Goal: Task Accomplishment & Management: Manage account settings

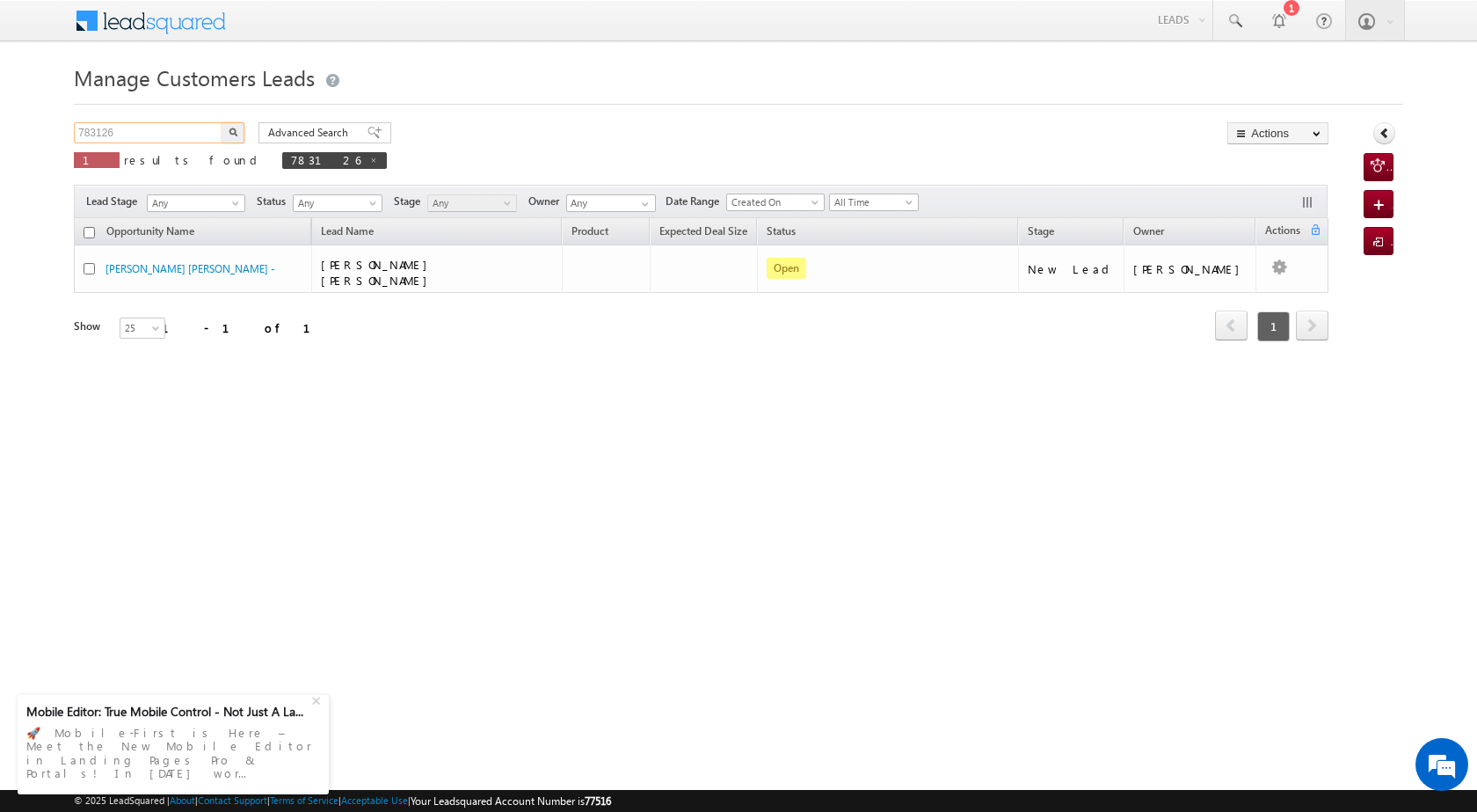
drag, startPoint x: 141, startPoint y: 132, endPoint x: 15, endPoint y: 113, distance: 127.4
click at [15, 113] on body "Menu [PERSON_NAME] [PERSON_NAME] a2@ks erve." at bounding box center [738, 249] width 1477 height 498
paste input "348"
type input "783348"
click at [232, 134] on img "button" at bounding box center [232, 132] width 9 height 9
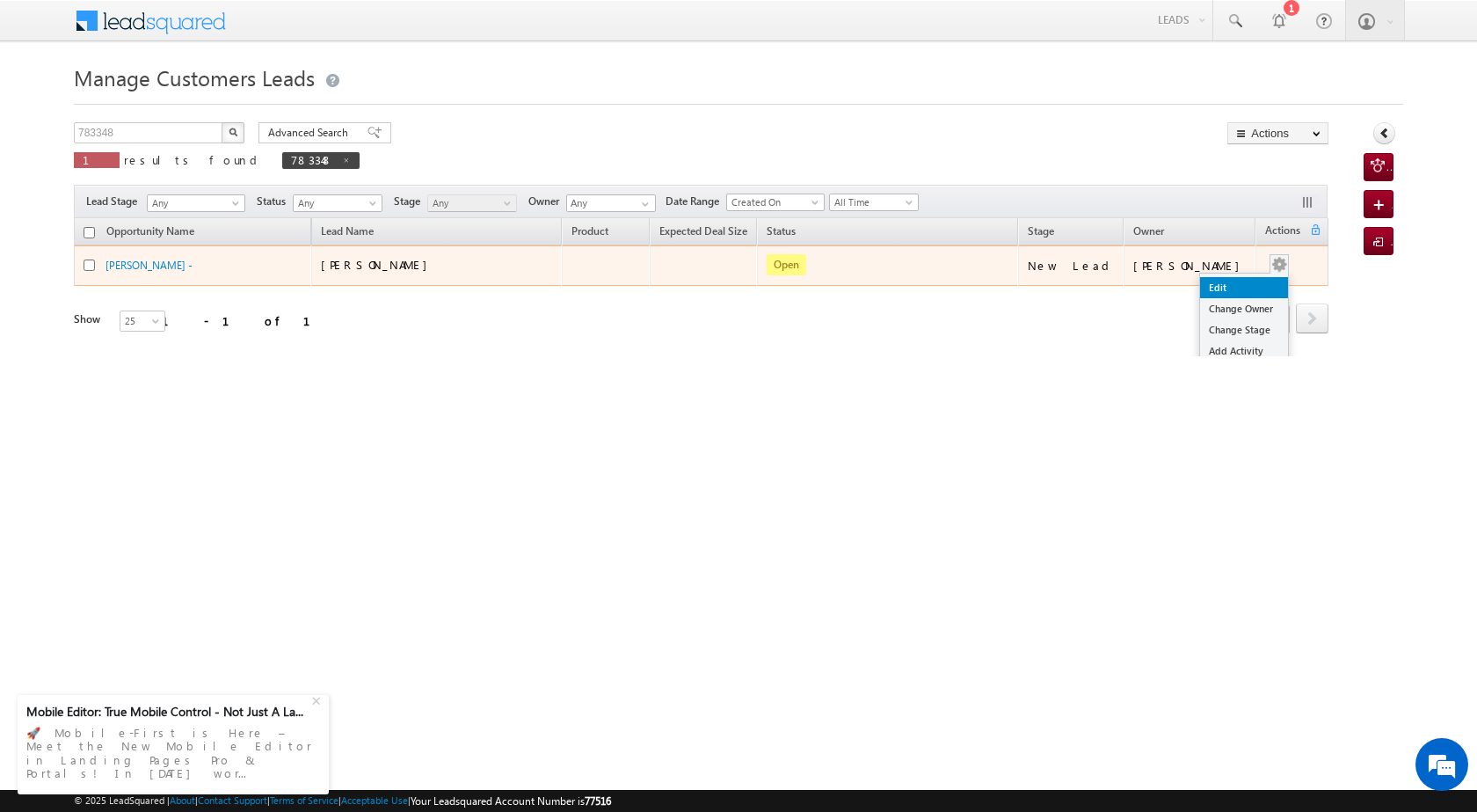
click at [1230, 286] on link "Edit" at bounding box center [1244, 287] width 88 height 21
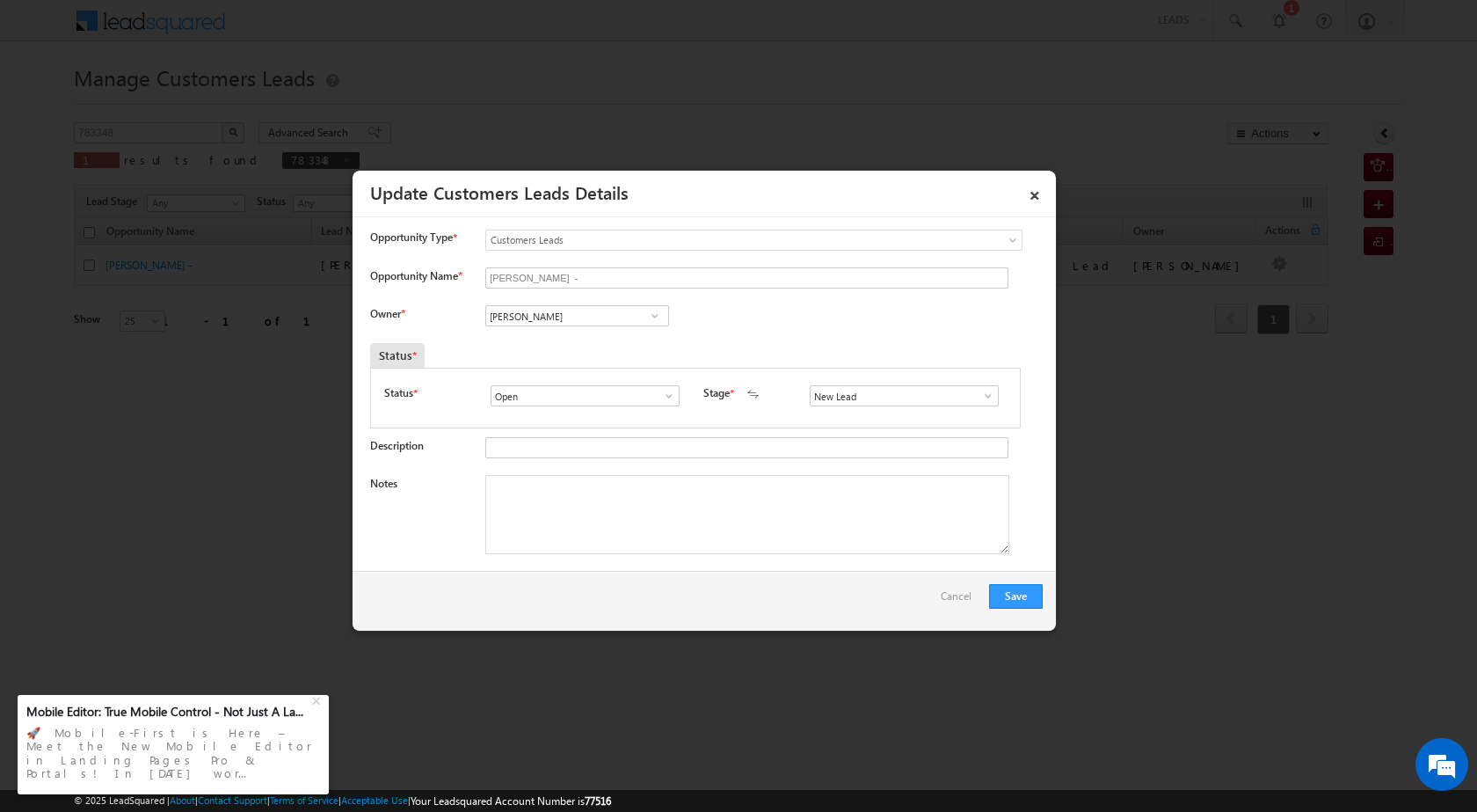
click at [651, 315] on span at bounding box center [655, 316] width 17 height 15
type input "[PERSON_NAME]"
click at [532, 309] on input at bounding box center [578, 316] width 184 height 21
paste input "[PERSON_NAME]"
click at [574, 335] on link "[PERSON_NAME] [PERSON_NAME][EMAIL_ADDRESS][DOMAIN_NAME]" at bounding box center [578, 343] width 184 height 34
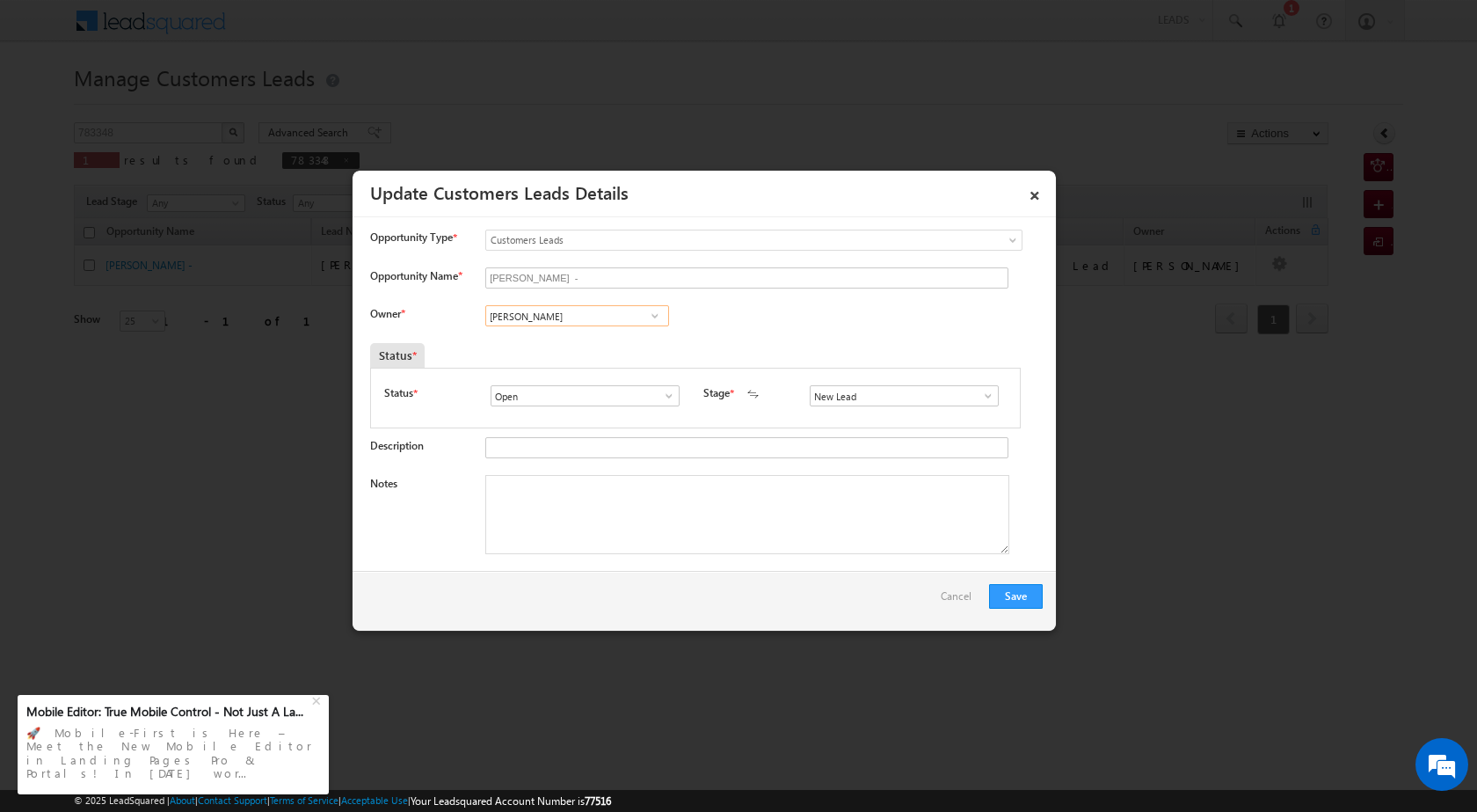
type input "[PERSON_NAME]"
click at [659, 579] on div "Save Cancel" at bounding box center [704, 601] width 704 height 60
click at [640, 526] on textarea "Notes" at bounding box center [748, 515] width 525 height 79
click at [984, 391] on span at bounding box center [988, 396] width 17 height 15
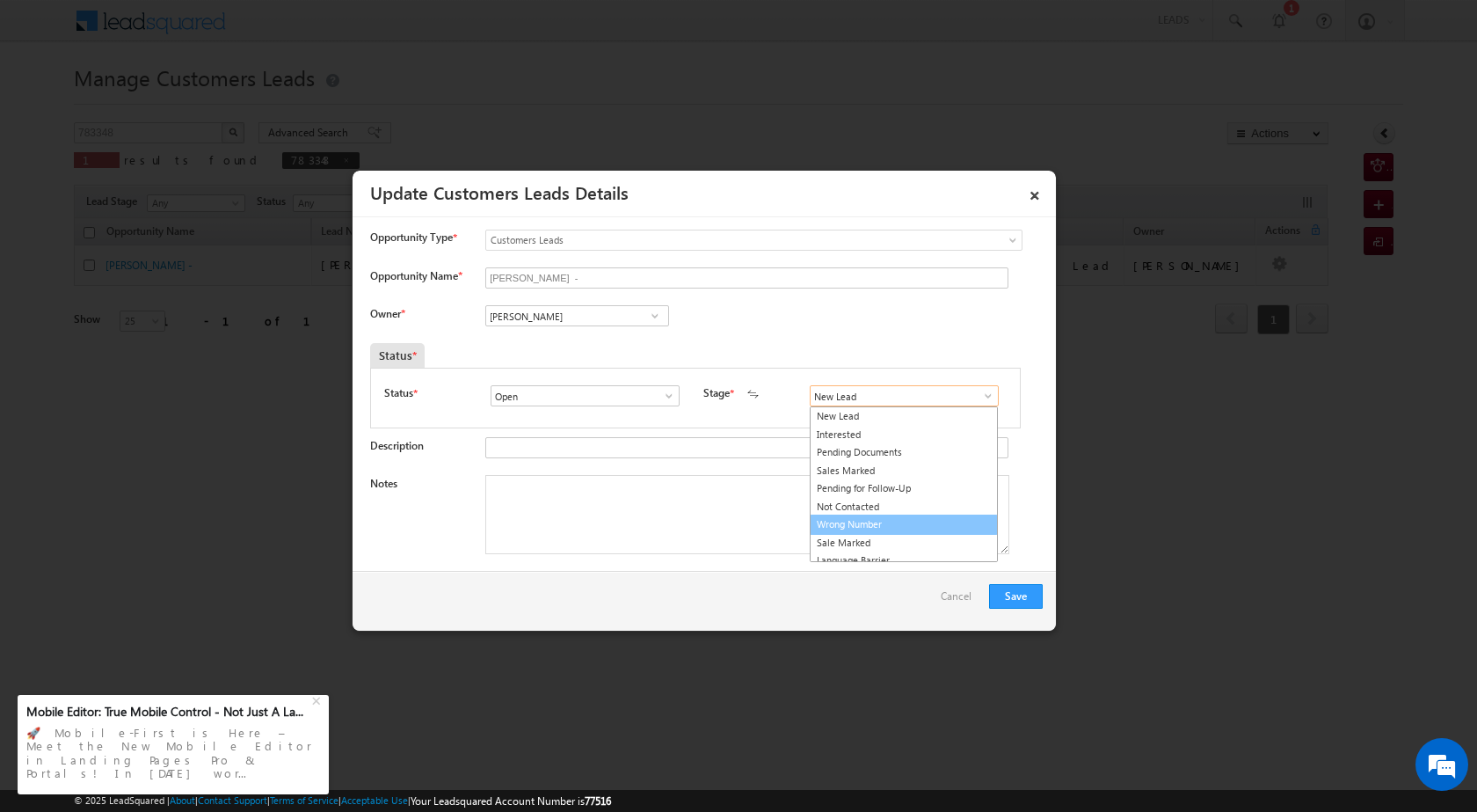
scroll to position [26, 0]
click at [899, 516] on link "Sale Marked" at bounding box center [904, 516] width 188 height 20
type input "Sale Marked"
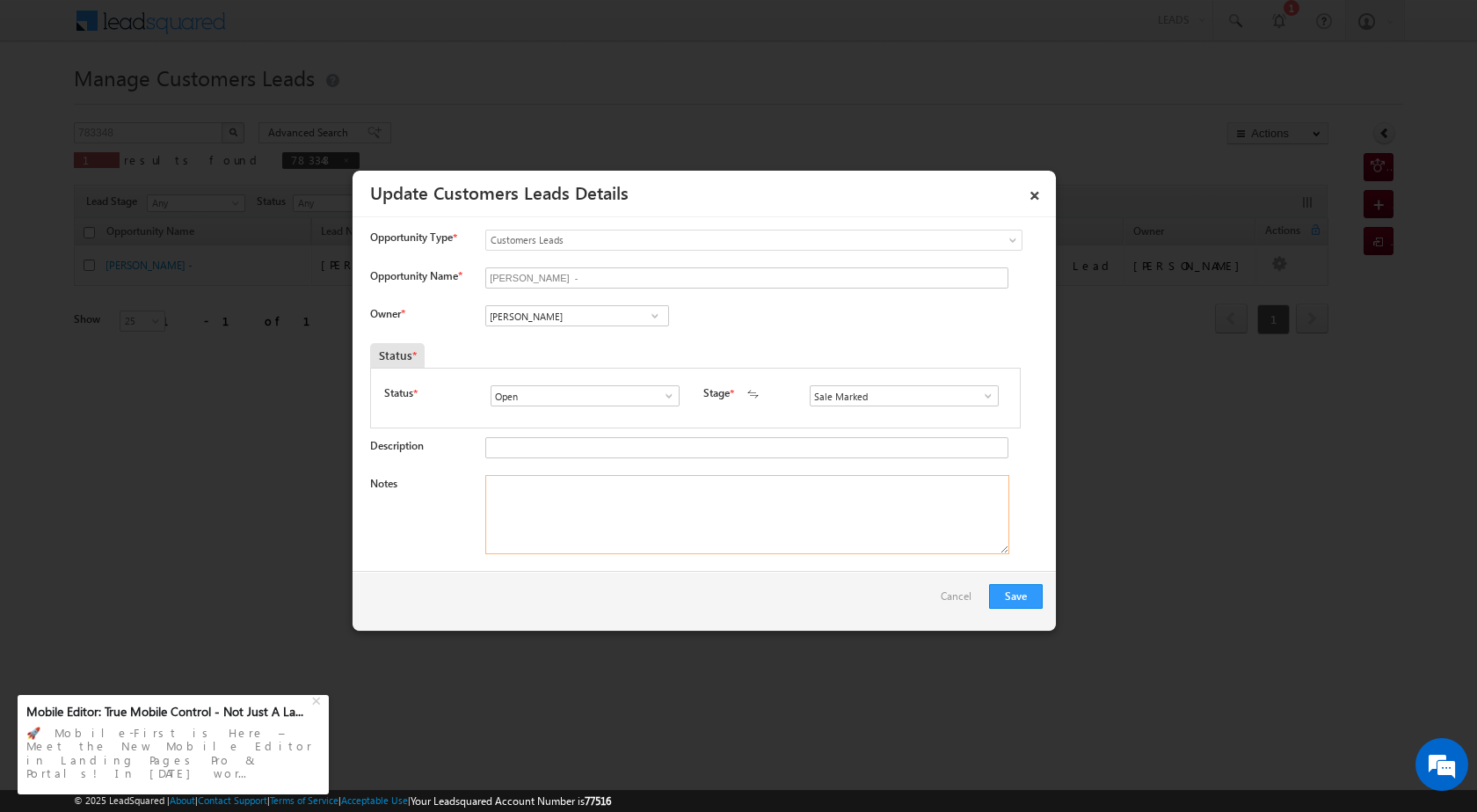
click at [685, 503] on textarea "Notes" at bounding box center [748, 515] width 525 height 79
click at [602, 501] on textarea "Notes" at bounding box center [748, 515] width 525 height 79
paste textarea "plot vailue 10 lac loan amount 12 lac goverment teacher income 78 k father emi …"
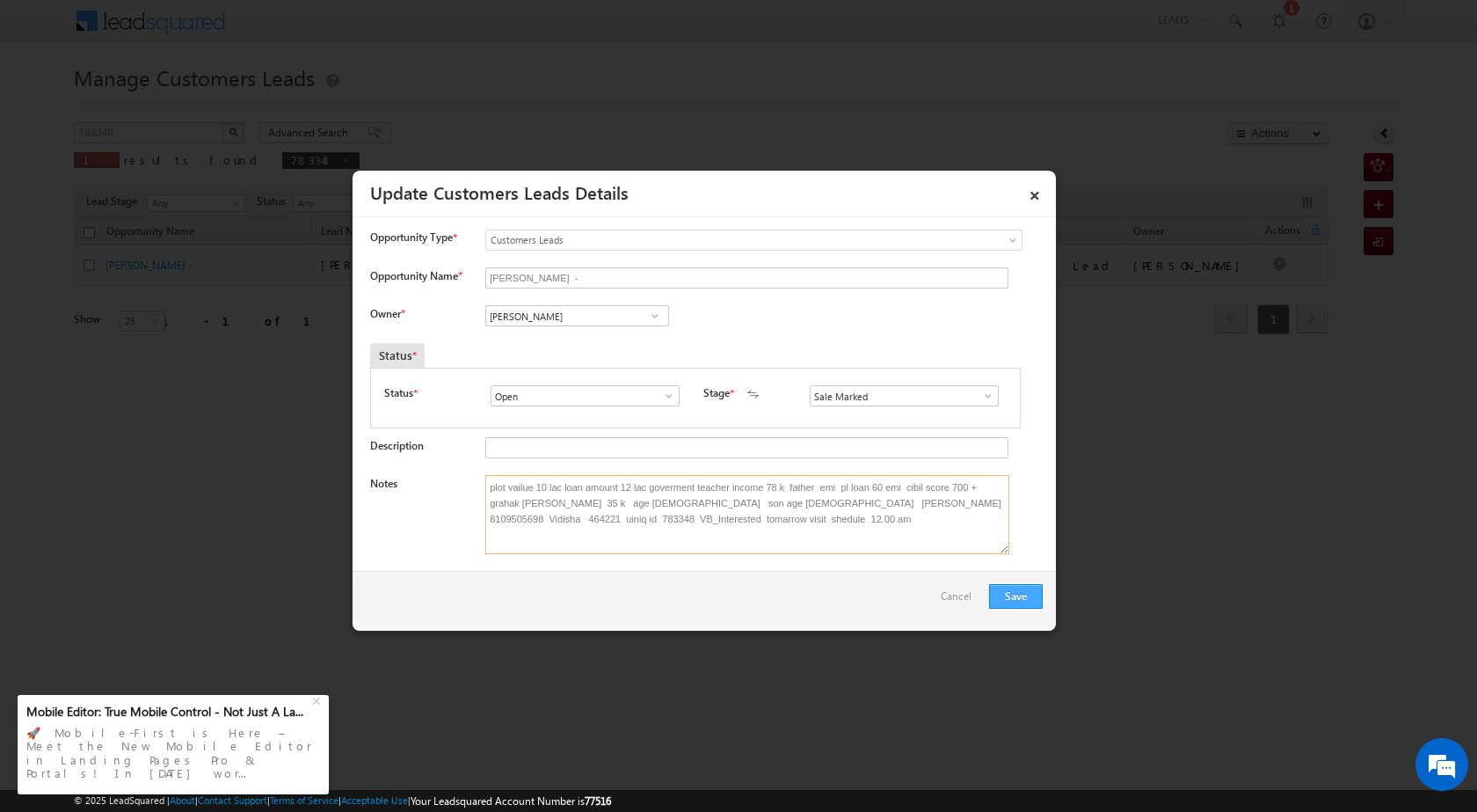
type textarea "plot vailue 10 lac loan amount 12 lac goverment teacher income 78 k father emi …"
click at [1016, 585] on button "Save" at bounding box center [1015, 595] width 53 height 24
